Goal: Task Accomplishment & Management: Manage account settings

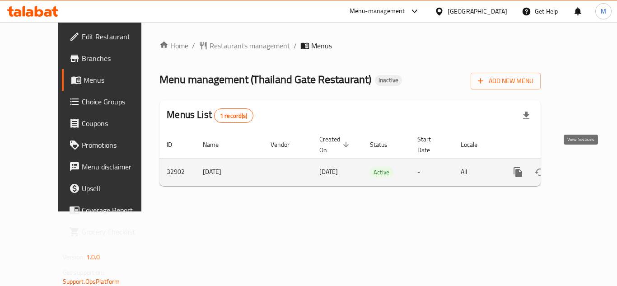
click at [582, 169] on link "enhanced table" at bounding box center [583, 172] width 22 height 22
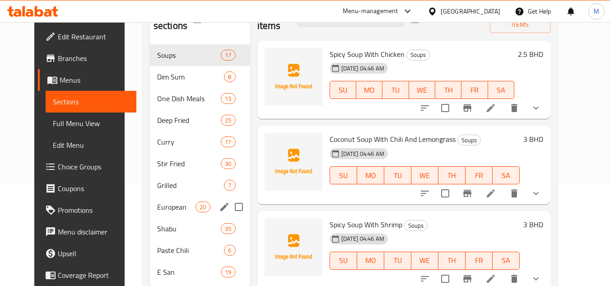
scroll to position [59, 0]
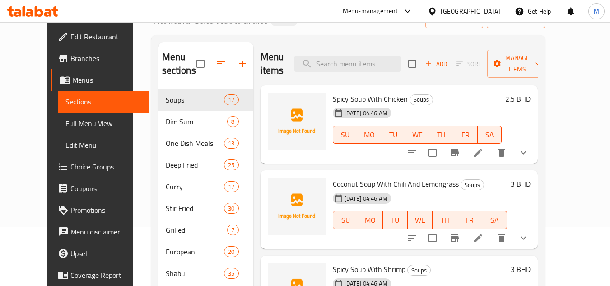
click at [72, 84] on span "Menus" at bounding box center [107, 80] width 70 height 11
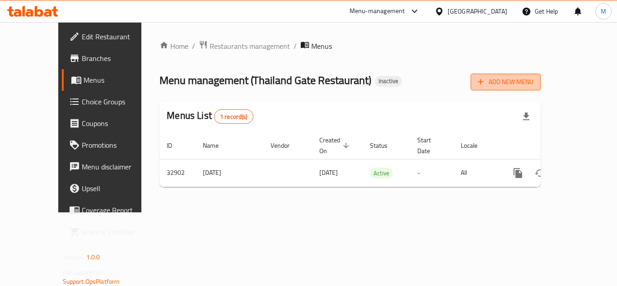
click at [533, 84] on span "Add New Menu" at bounding box center [506, 81] width 56 height 11
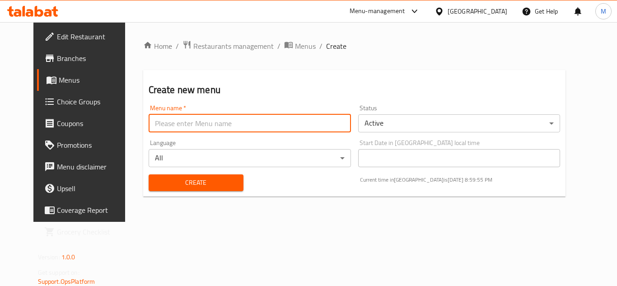
click at [268, 116] on input "text" at bounding box center [250, 123] width 202 height 18
paste input "342546596"
type input "342546596"
click at [199, 178] on span "Create" at bounding box center [196, 182] width 80 height 11
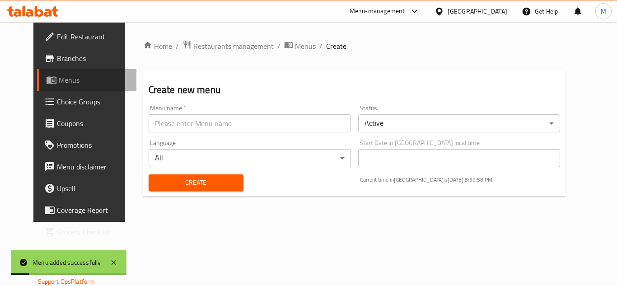
click at [64, 76] on span "Menus" at bounding box center [94, 80] width 70 height 11
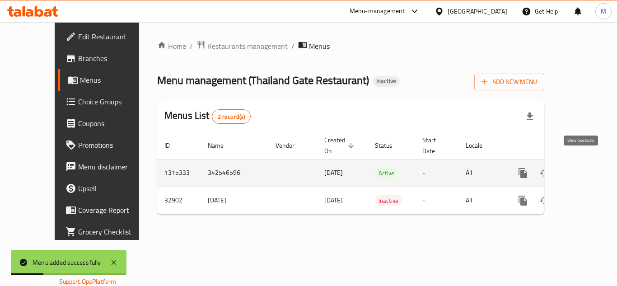
click at [583, 168] on icon "enhanced table" at bounding box center [588, 173] width 11 height 11
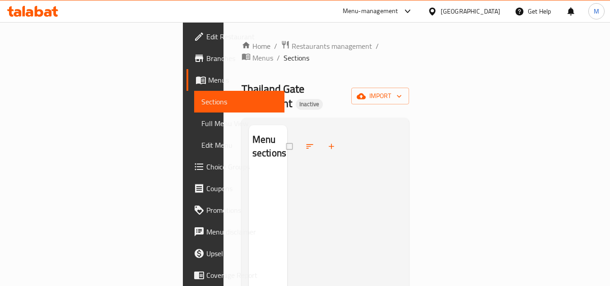
click at [208, 77] on span "Menus" at bounding box center [243, 80] width 70 height 11
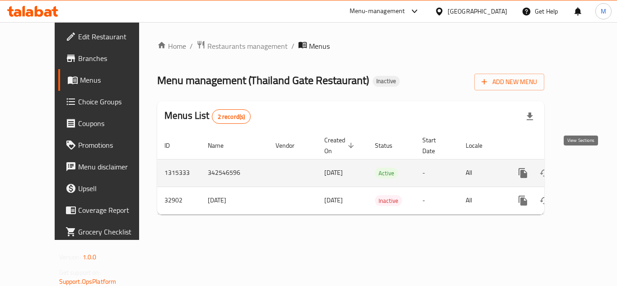
click at [583, 168] on icon "enhanced table" at bounding box center [588, 173] width 11 height 11
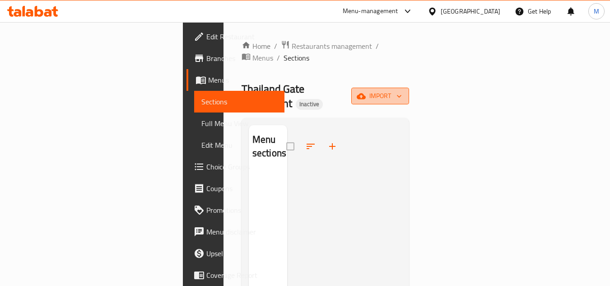
click at [366, 92] on icon "button" at bounding box center [361, 96] width 9 height 9
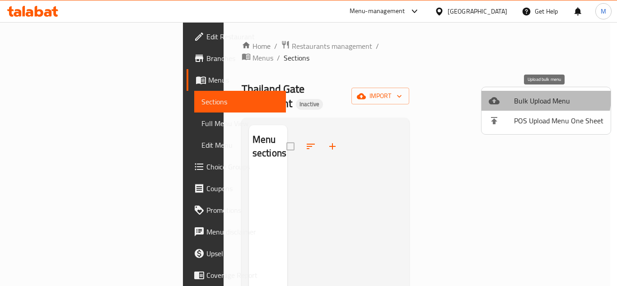
click at [537, 97] on span "Bulk Upload Menu" at bounding box center [558, 100] width 89 height 11
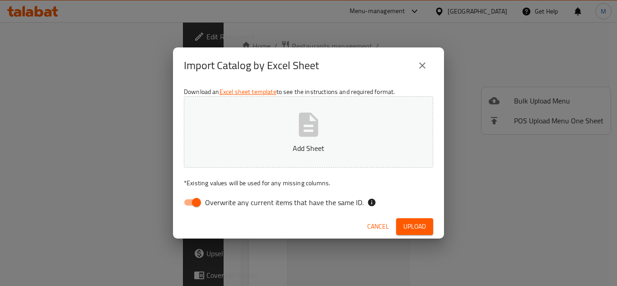
click at [327, 205] on span "Overwrite any current items that have the same ID." at bounding box center [284, 202] width 159 height 11
click at [222, 205] on input "Overwrite any current items that have the same ID." at bounding box center [196, 202] width 51 height 17
checkbox input "false"
click at [300, 125] on icon "button" at bounding box center [308, 124] width 19 height 24
click at [311, 126] on icon "button" at bounding box center [308, 124] width 29 height 29
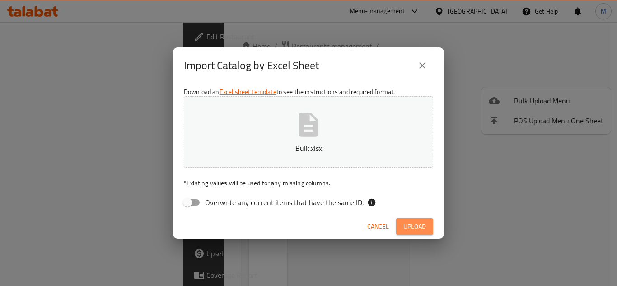
click at [423, 218] on button "Upload" at bounding box center [414, 226] width 37 height 17
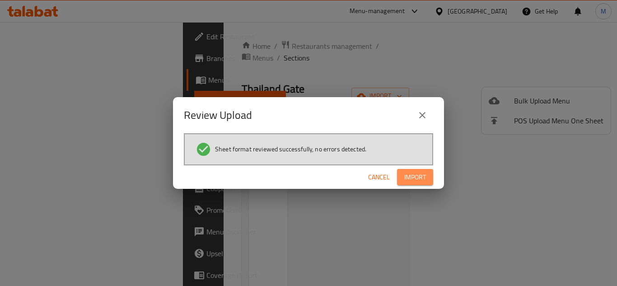
click at [419, 173] on span "Import" at bounding box center [415, 177] width 22 height 11
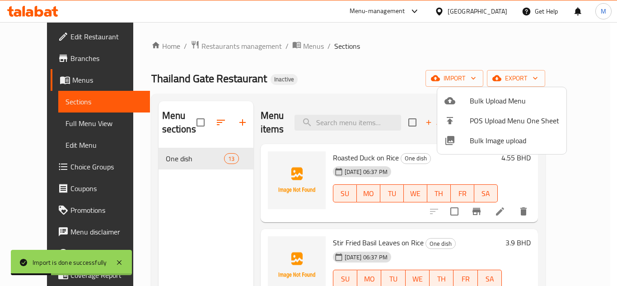
click at [46, 103] on div at bounding box center [308, 143] width 617 height 286
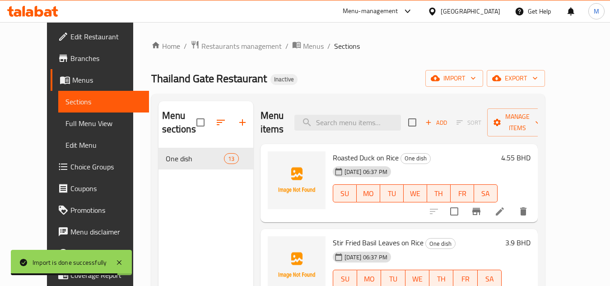
click at [65, 125] on span "Full Menu View" at bounding box center [103, 123] width 76 height 11
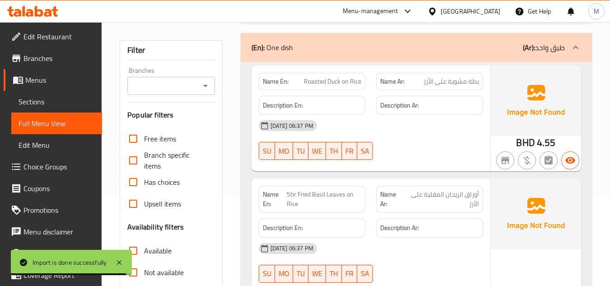
scroll to position [316, 0]
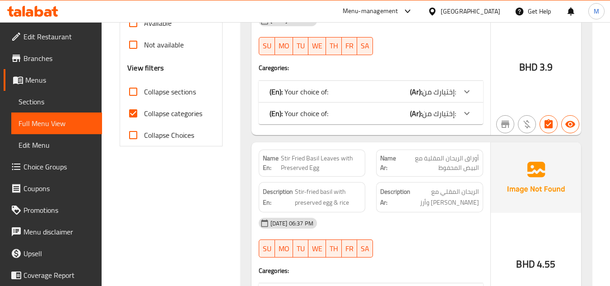
click at [131, 113] on input "Collapse categories" at bounding box center [133, 114] width 22 height 22
checkbox input "false"
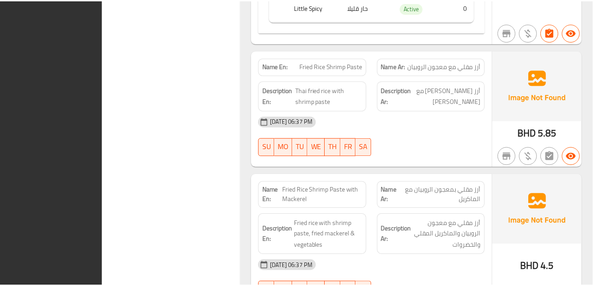
scroll to position [4089, 0]
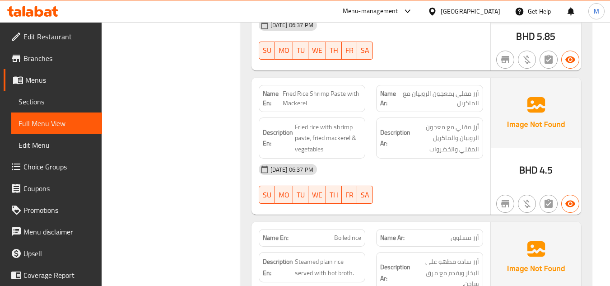
click at [46, 102] on span "Sections" at bounding box center [57, 101] width 76 height 11
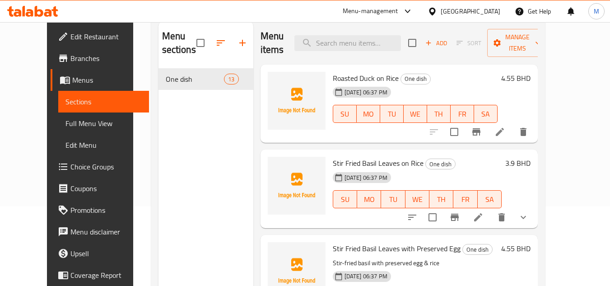
scroll to position [36, 0]
